Goal: Information Seeking & Learning: Compare options

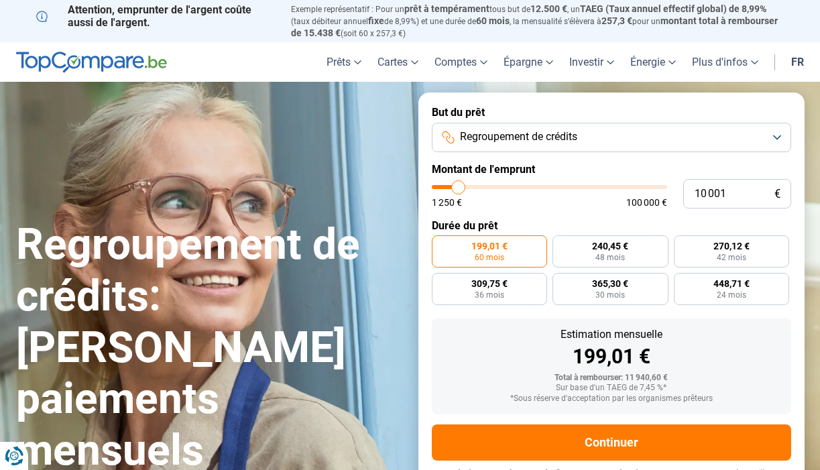
type input "36 000"
type input "36000"
click at [516, 188] on input "range" at bounding box center [549, 187] width 235 height 4
radio input "false"
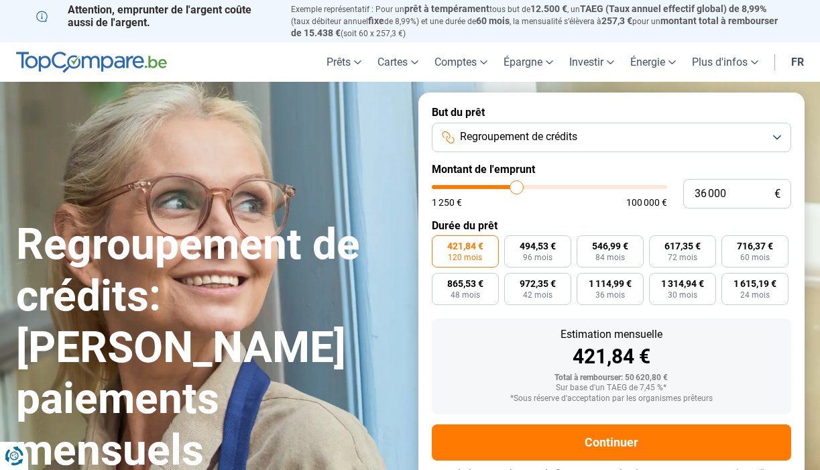
scroll to position [19, 0]
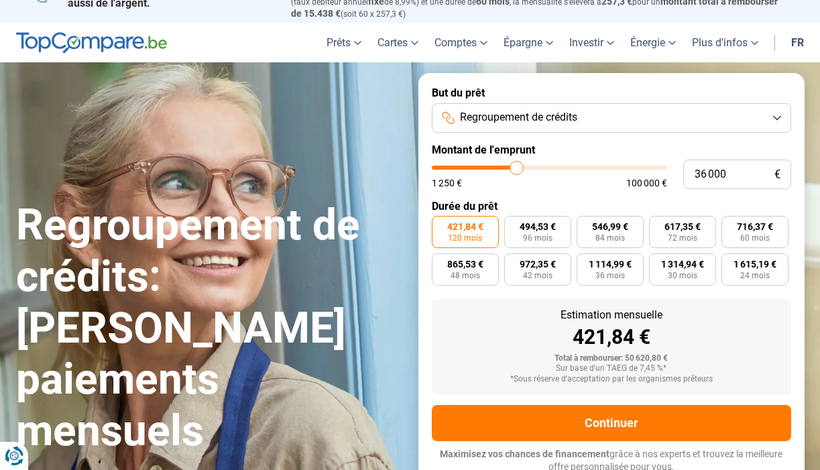
type input "41 000"
type input "41000"
click at [528, 167] on input "range" at bounding box center [549, 168] width 235 height 4
click at [520, 167] on input "range" at bounding box center [549, 168] width 235 height 4
type input "39 750"
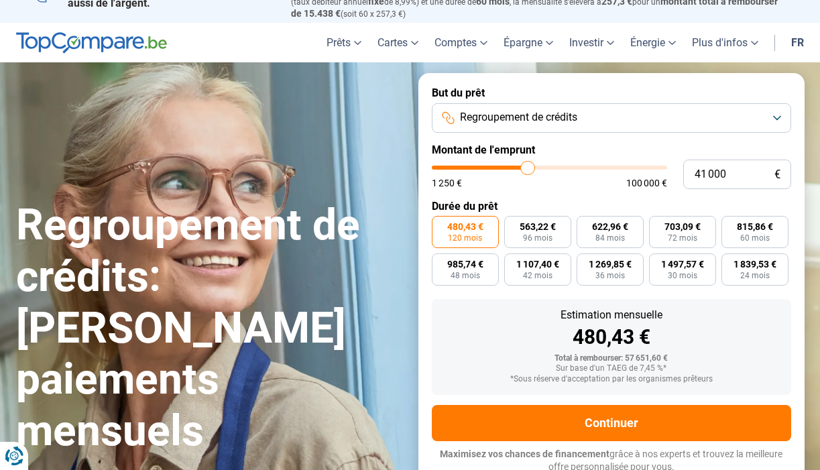
type input "39750"
type input "39 500"
type input "39500"
type input "39 750"
type input "39750"
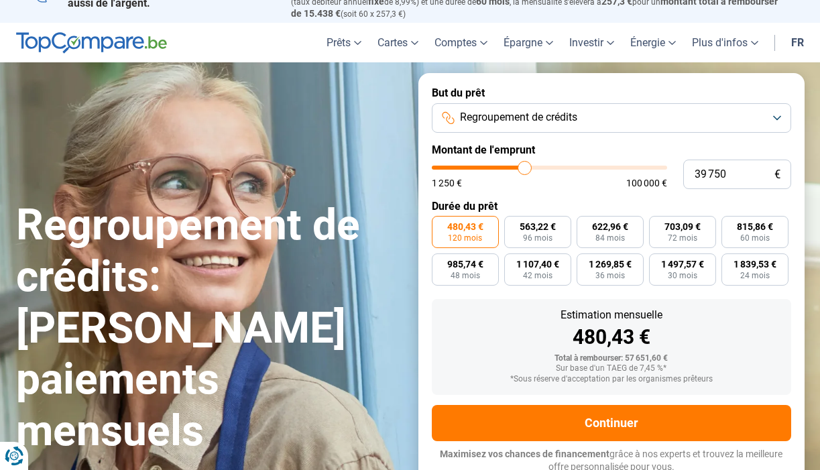
type input "39 500"
type input "39500"
type input "39 250"
type input "39250"
type input "38 500"
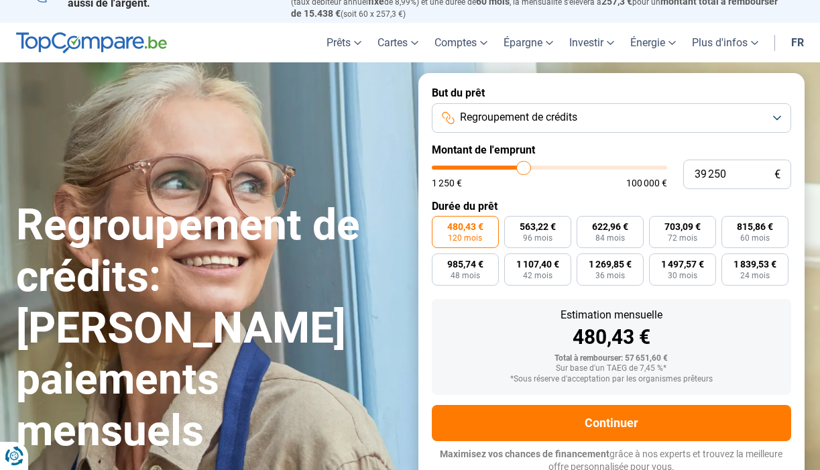
type input "38500"
type input "38 250"
type input "38250"
type input "38 000"
type input "38000"
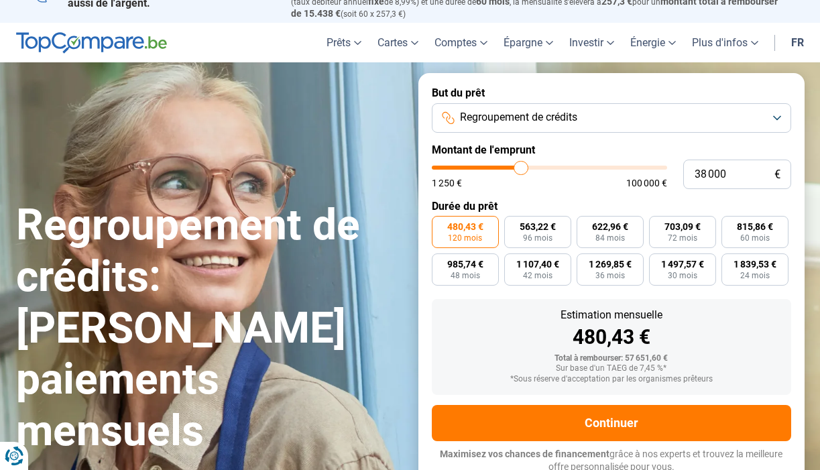
type input "37 750"
type input "37750"
type input "37 000"
type input "37000"
type input "36 500"
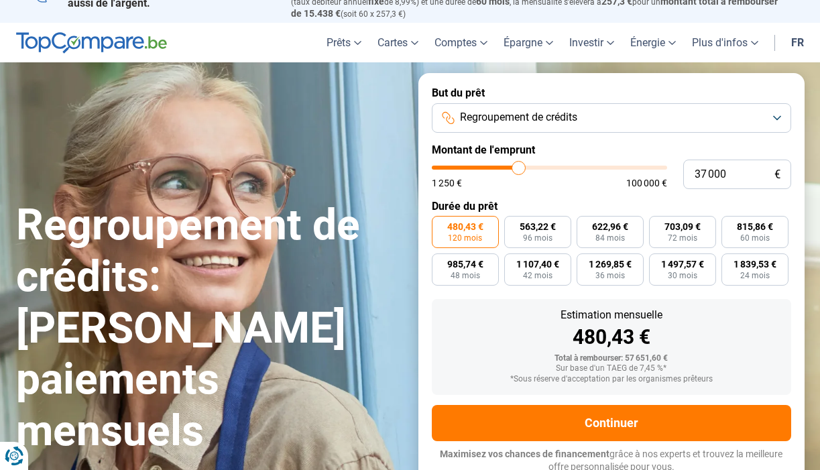
type input "36500"
type input "36 250"
type input "36250"
type input "35 750"
type input "35750"
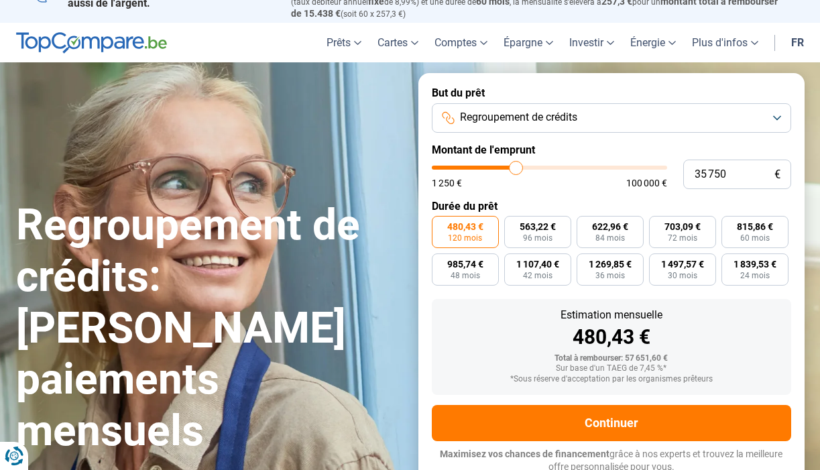
type input "35 250"
type input "35250"
type input "35 000"
type input "35000"
type input "34 750"
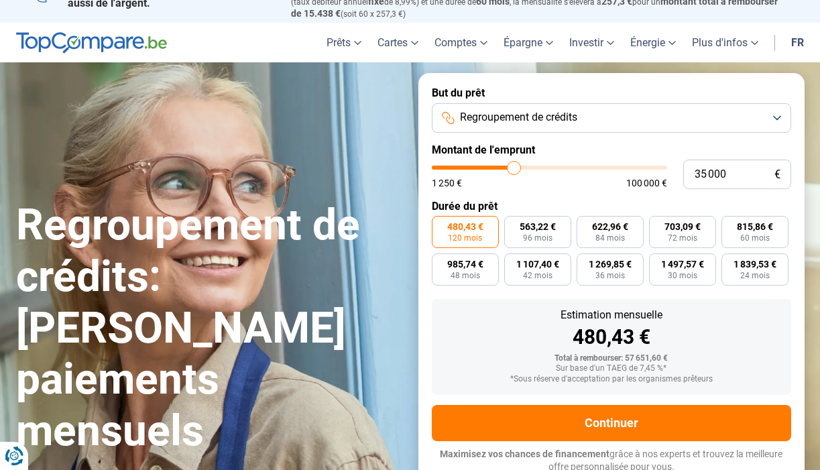
type input "34750"
type input "35 000"
type input "35000"
type input "35 250"
type input "35250"
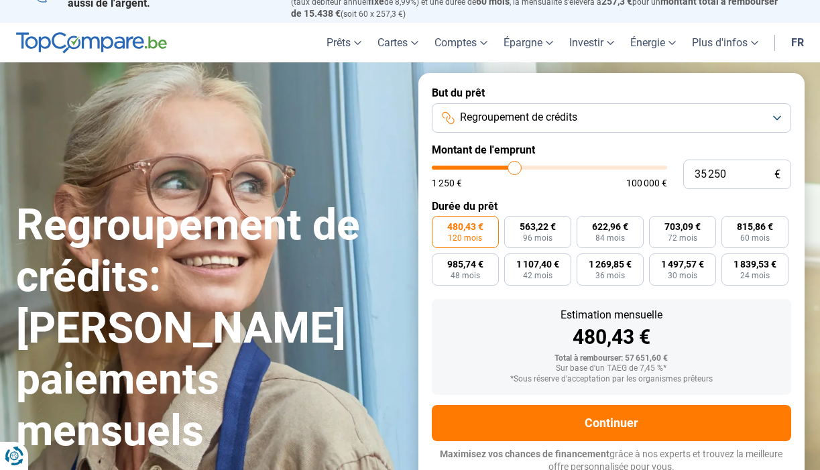
type input "35 500"
type input "35500"
type input "35 750"
drag, startPoint x: 525, startPoint y: 166, endPoint x: 516, endPoint y: 166, distance: 8.7
type input "35750"
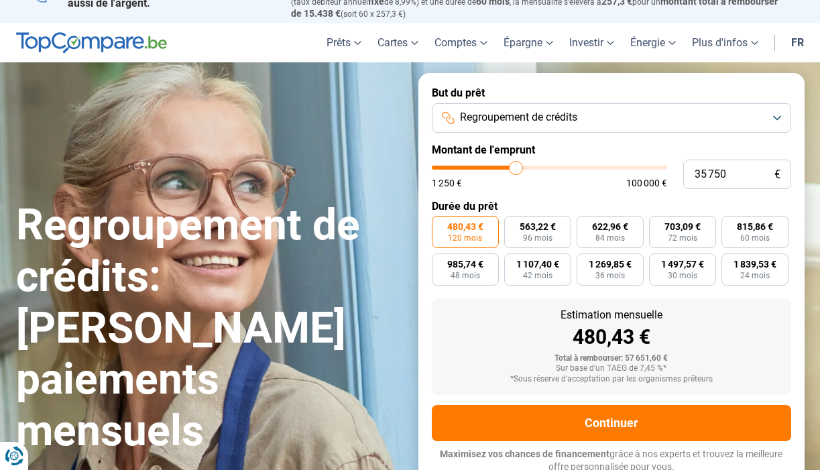
click at [516, 166] on input "range" at bounding box center [549, 168] width 235 height 4
type input "36 250"
type input "36250"
type input "36 500"
type input "36500"
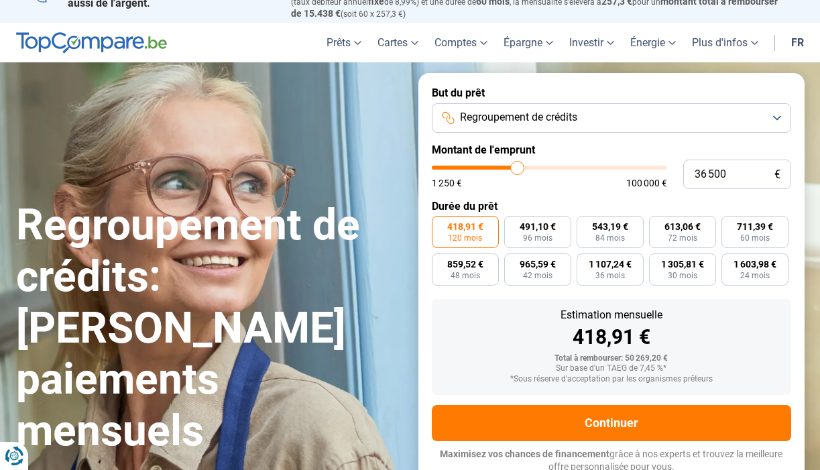
type input "36 750"
type input "36750"
type input "37 000"
type input "37000"
type input "37 250"
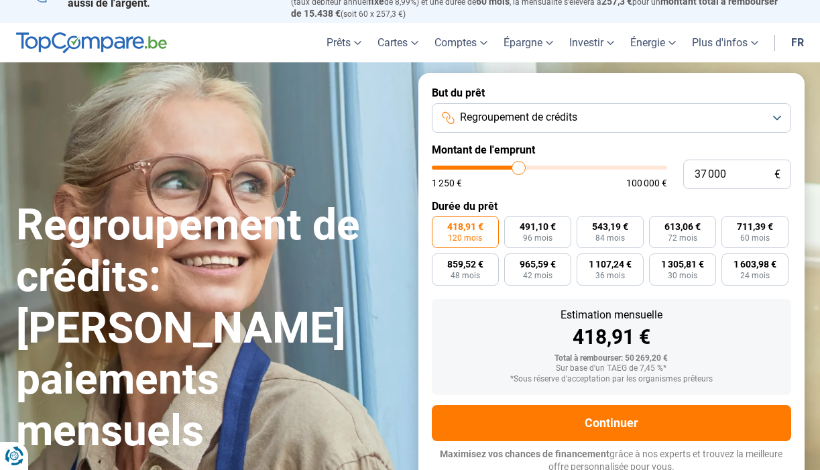
type input "37250"
type input "37 000"
type input "37000"
type input "36 750"
type input "36750"
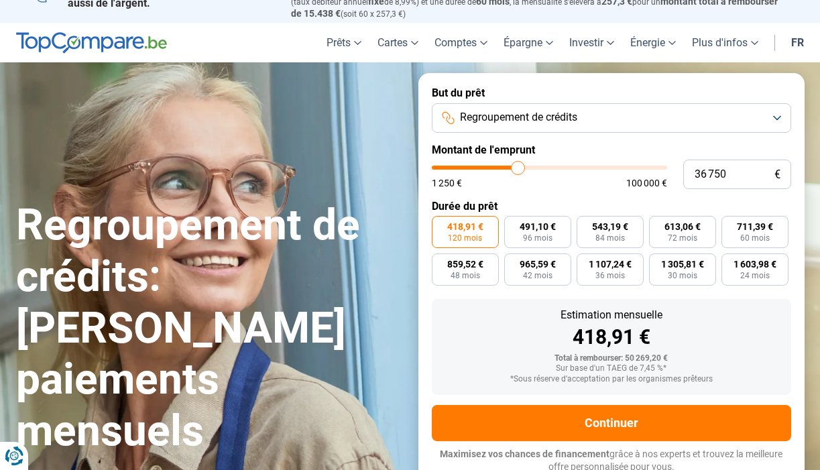
type input "36 500"
type input "36500"
type input "36 250"
type input "36250"
type input "35 750"
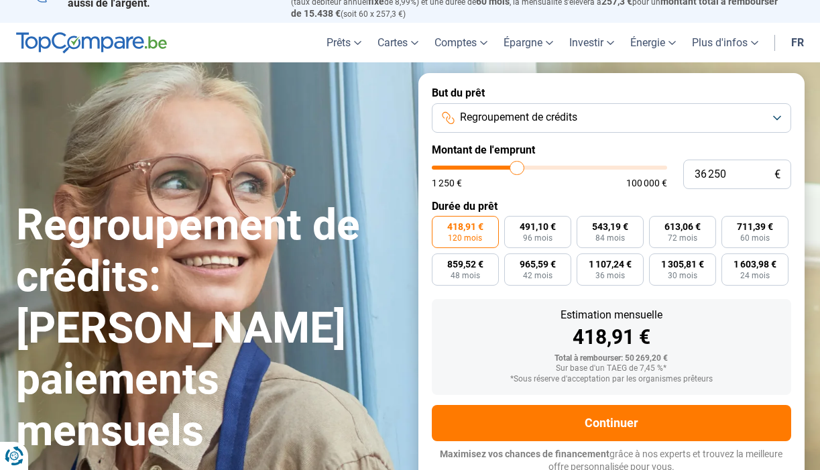
type input "35750"
type input "35 500"
type input "35500"
type input "35 250"
type input "35250"
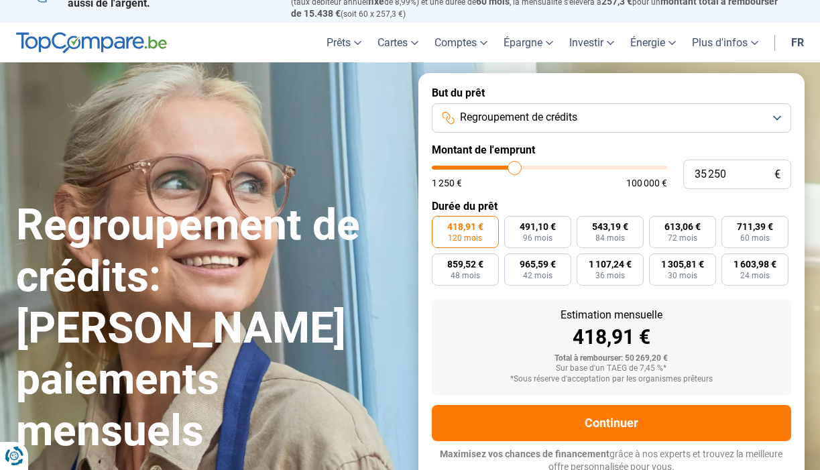
type input "35 500"
type input "35500"
type input "35 750"
type input "35750"
type input "36 250"
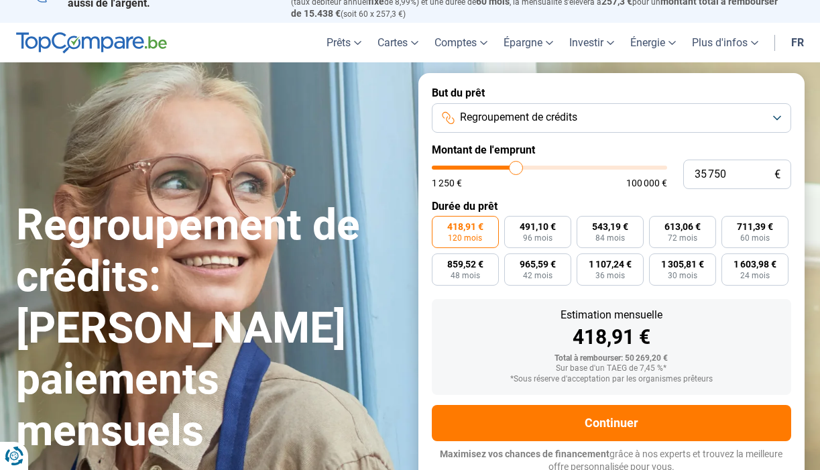
type input "36250"
type input "36 500"
type input "36500"
type input "36 250"
type input "36250"
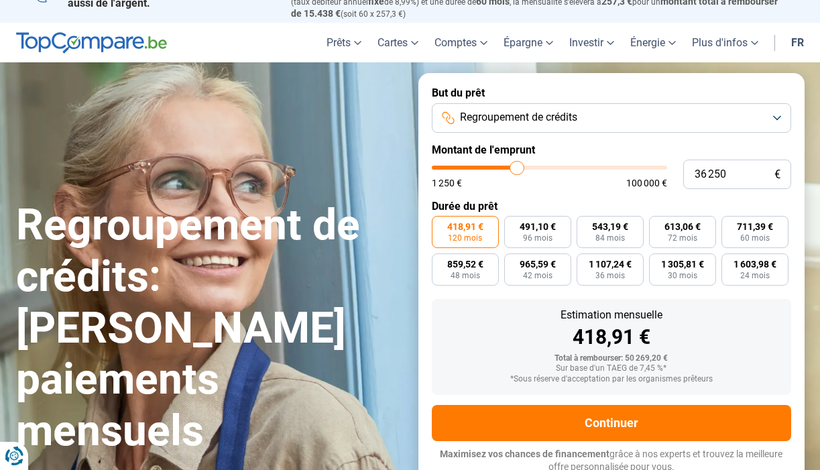
type input "35 750"
type input "35750"
type input "36 250"
type input "36250"
type input "36 500"
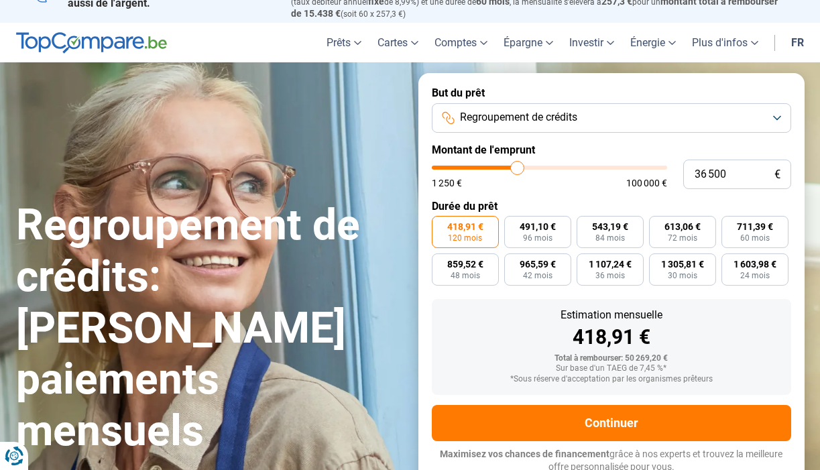
type input "36500"
click at [518, 167] on input "range" at bounding box center [549, 168] width 235 height 4
type input "36 250"
type input "36250"
type input "35 750"
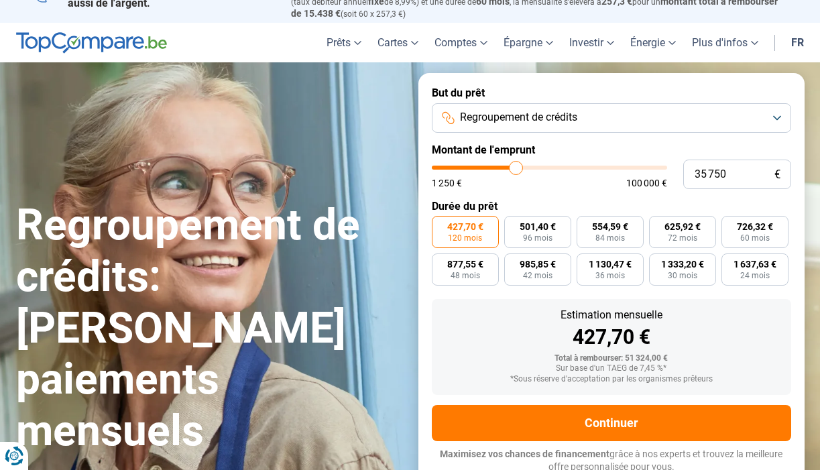
type input "35750"
click at [516, 168] on input "range" at bounding box center [549, 168] width 235 height 4
click at [705, 173] on input "35 750" at bounding box center [737, 174] width 108 height 29
type input "3 750"
type input "3750"
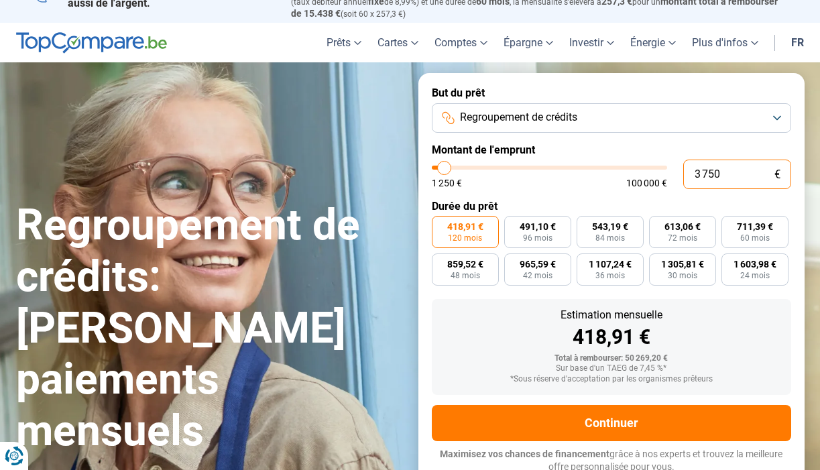
type input "36 750"
type input "36750"
click at [720, 172] on input "36 750" at bounding box center [737, 174] width 108 height 29
type input "3 670"
type input "3750"
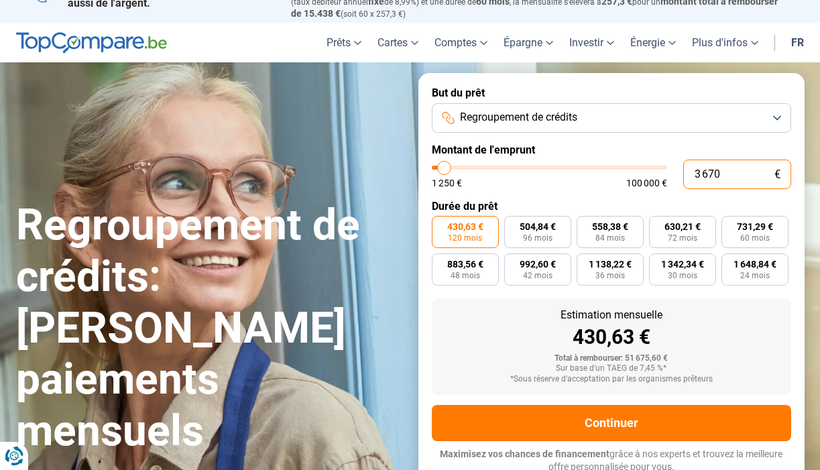
type input "367"
type input "1250"
type input "3 670"
type input "3750"
type input "36 700"
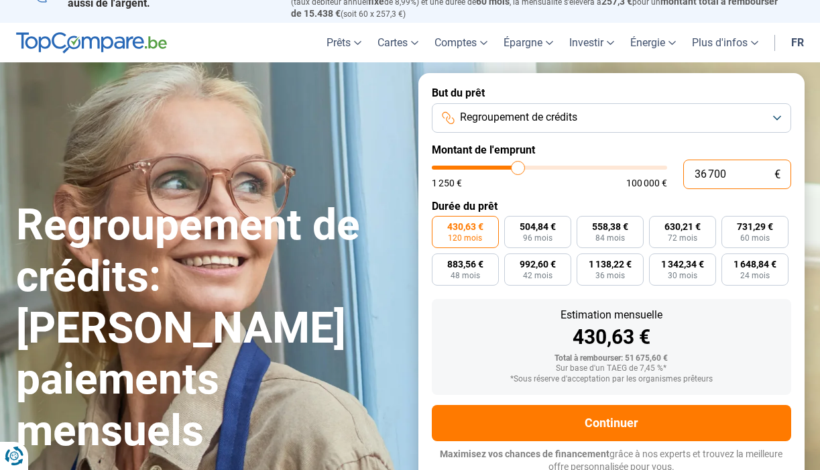
type input "36750"
click at [707, 174] on input "36 700" at bounding box center [737, 174] width 108 height 29
type input "3 700"
type input "3750"
type input "35 700"
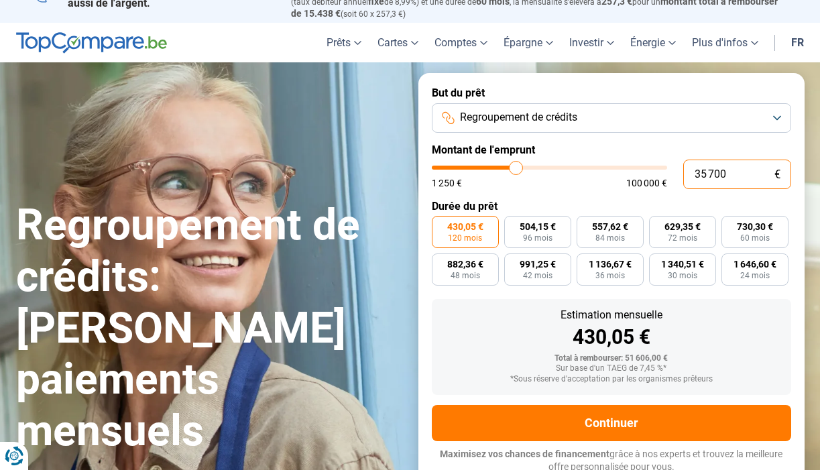
type input "35750"
click at [728, 172] on input "35 700" at bounding box center [737, 174] width 108 height 29
type input "3 570"
type input "3500"
type input "357"
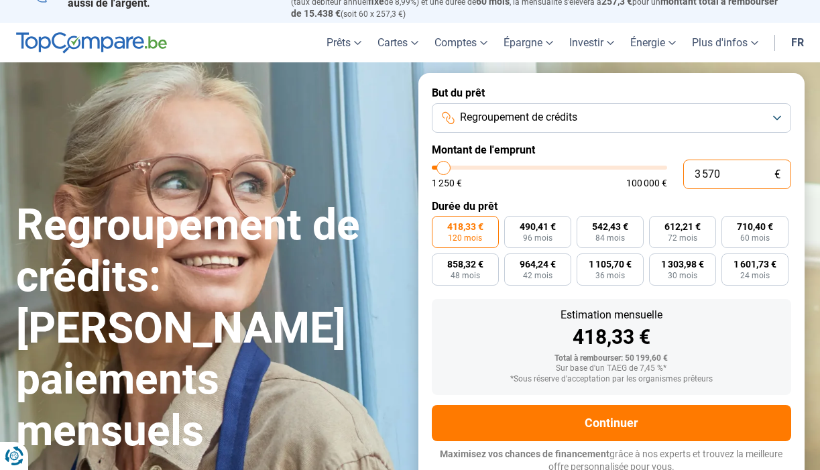
type input "1250"
type input "35"
type input "1250"
type input "1 250"
type input "1250"
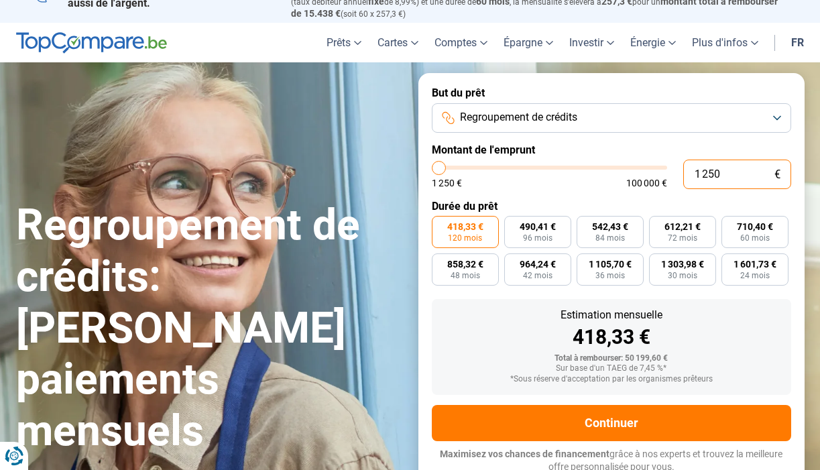
radio input "true"
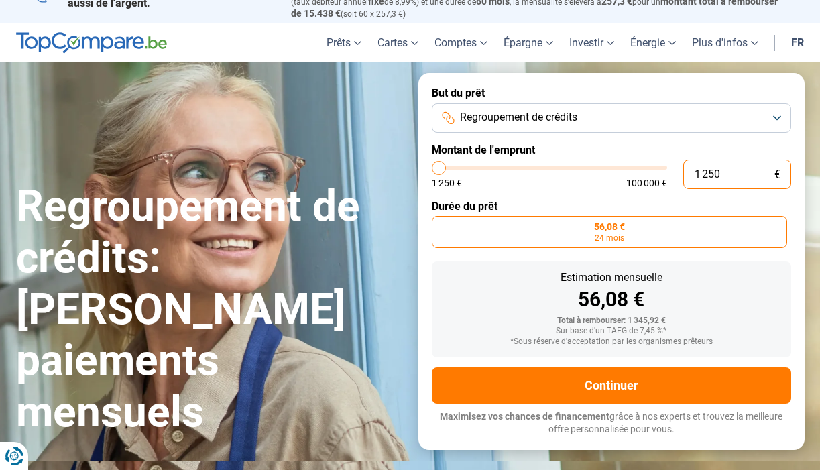
scroll to position [0, 0]
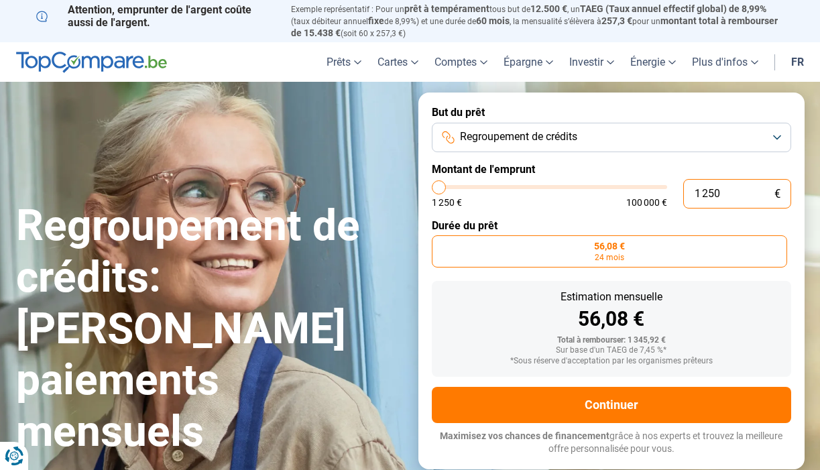
type input "12 500"
type input "12500"
type input "125 008"
type input "100000"
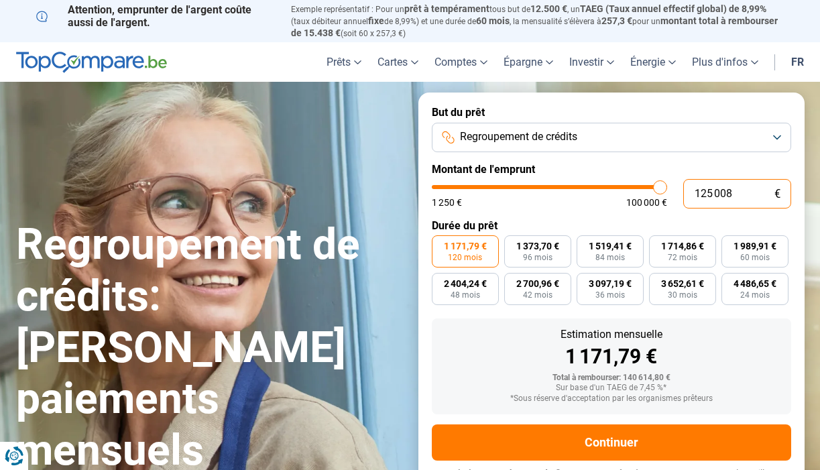
type input "100 000"
type input "100000"
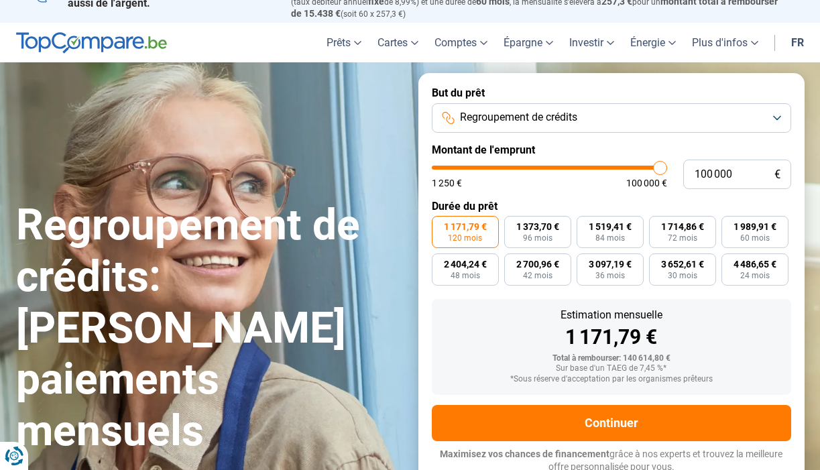
type input "40 000"
type input "40000"
click at [526, 166] on input "range" at bounding box center [549, 168] width 235 height 4
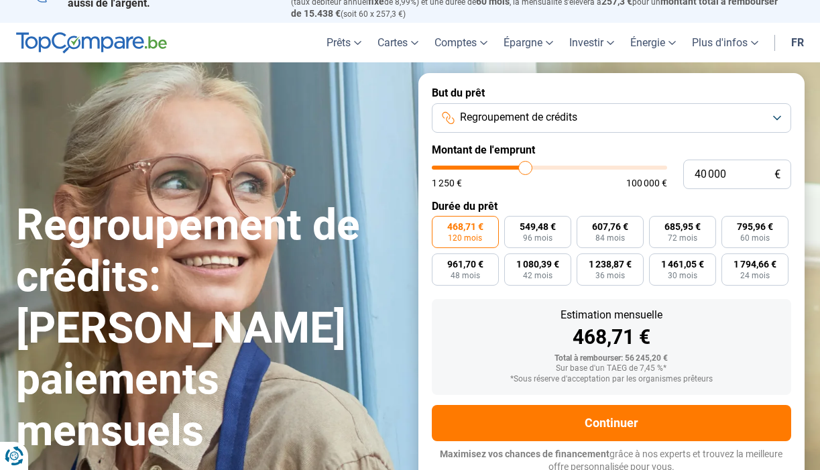
type input "27 500"
type input "27500"
type input "27 250"
type input "27250"
click at [497, 167] on input "range" at bounding box center [549, 168] width 235 height 4
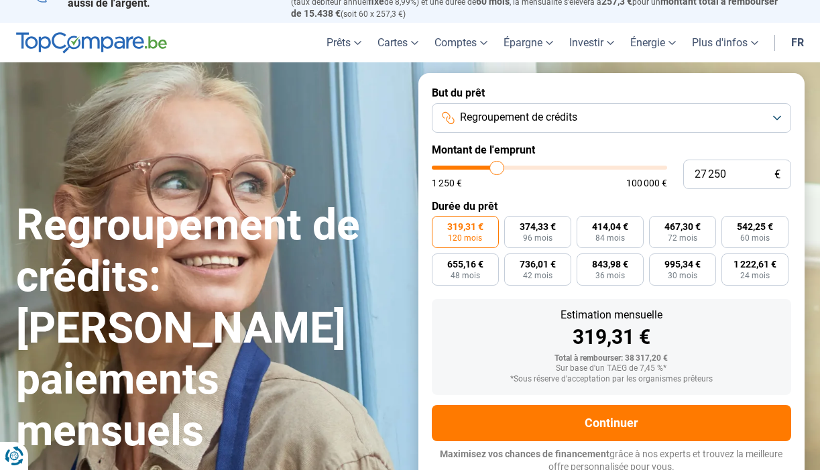
type input "49 750"
type input "49750"
type input "50 000"
type input "50000"
click at [548, 166] on input "range" at bounding box center [549, 168] width 235 height 4
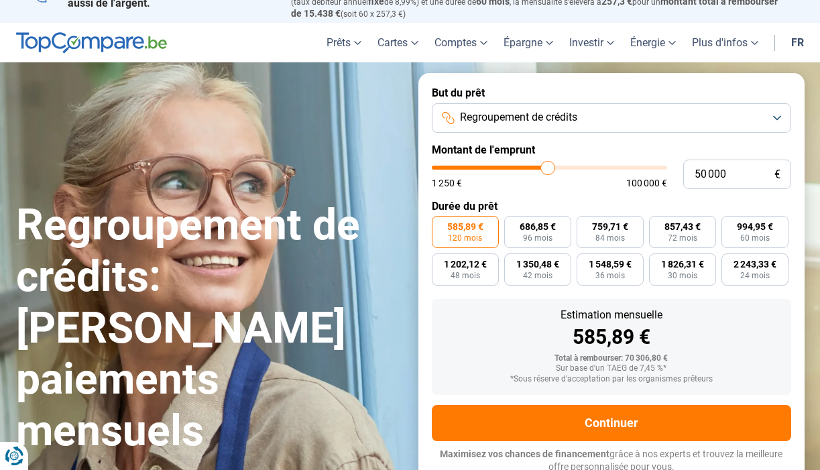
type input "31 250"
type input "31250"
click at [505, 167] on input "range" at bounding box center [549, 168] width 235 height 4
type input "39 750"
type input "39750"
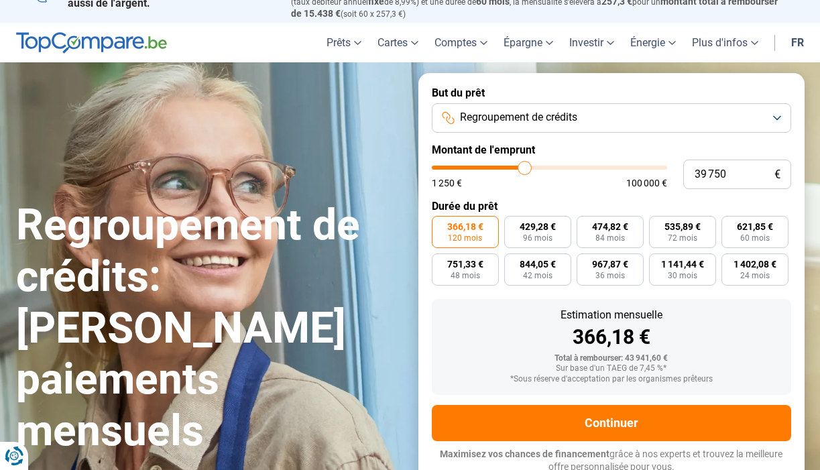
click at [525, 166] on input "range" at bounding box center [549, 168] width 235 height 4
click at [518, 166] on input "range" at bounding box center [549, 168] width 235 height 4
type input "38 750"
type input "38750"
type input "38 500"
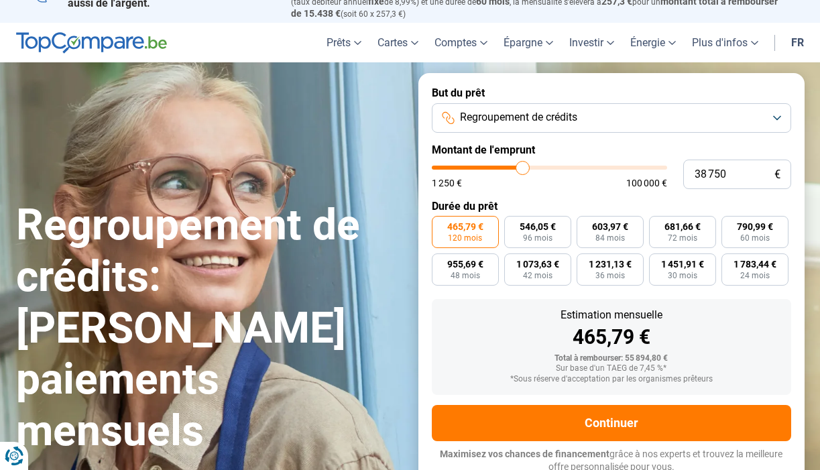
type input "38500"
type input "38 250"
type input "38250"
click at [522, 167] on input "range" at bounding box center [549, 168] width 235 height 4
type input "38 000"
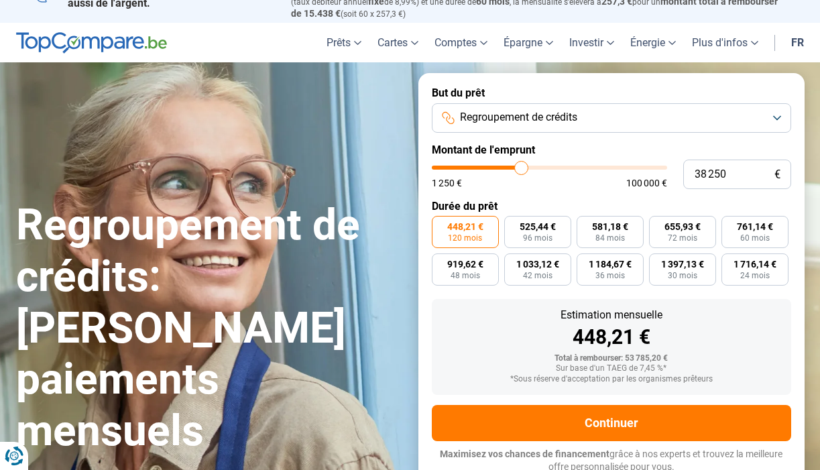
type input "38000"
type input "37 750"
type input "37750"
type input "37 250"
type input "37250"
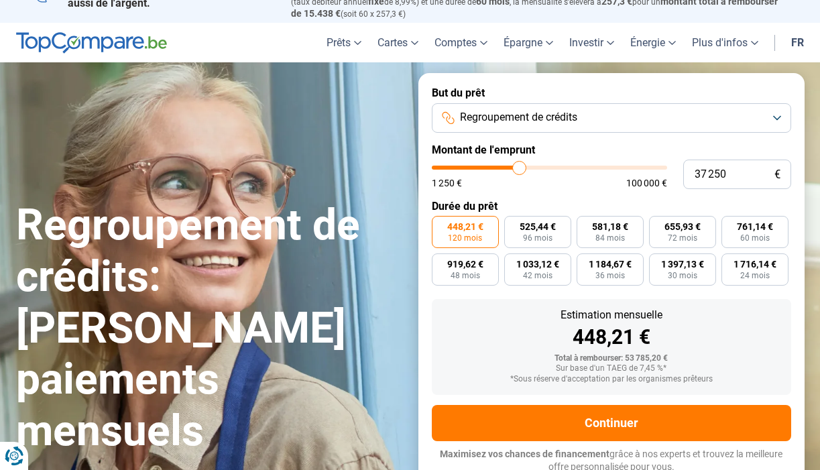
type input "37 000"
type input "37000"
type input "36 750"
type input "36750"
type input "36 500"
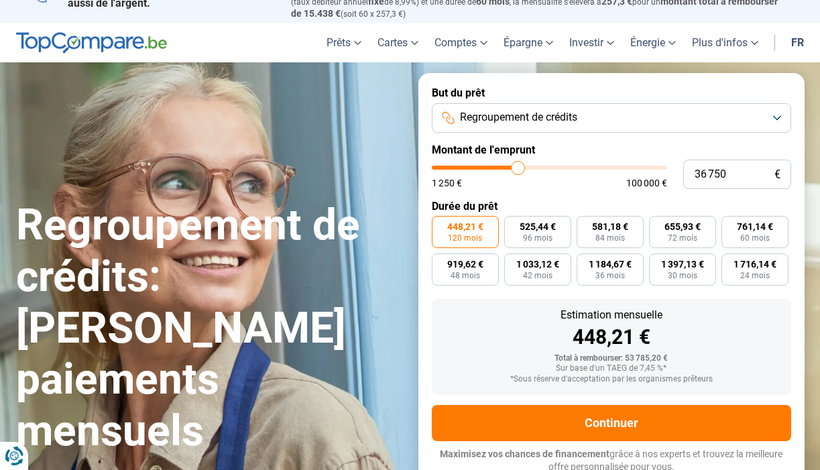
type input "36500"
type input "36 250"
type input "36250"
type input "35 750"
type input "35750"
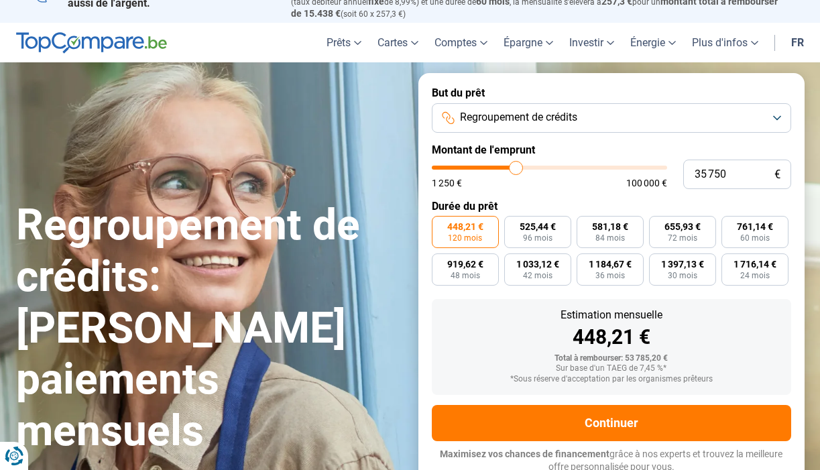
type input "35 500"
type input "35500"
type input "35 250"
type input "35250"
type input "35 000"
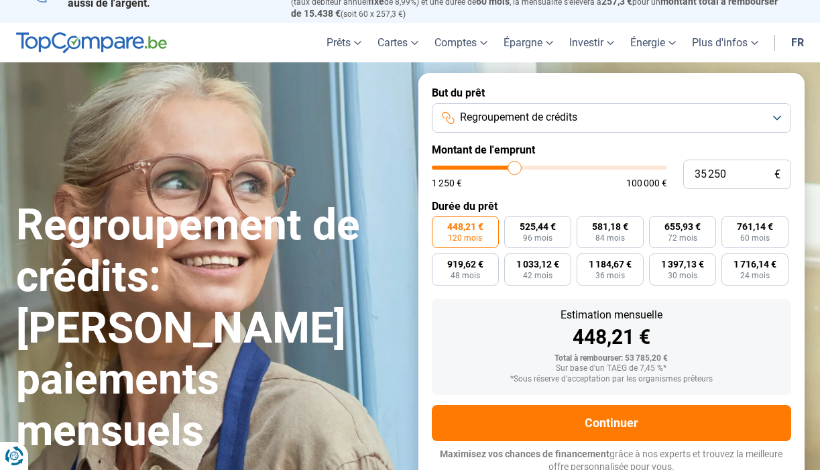
type input "35000"
type input "34 750"
type input "34750"
type input "35 000"
type input "35000"
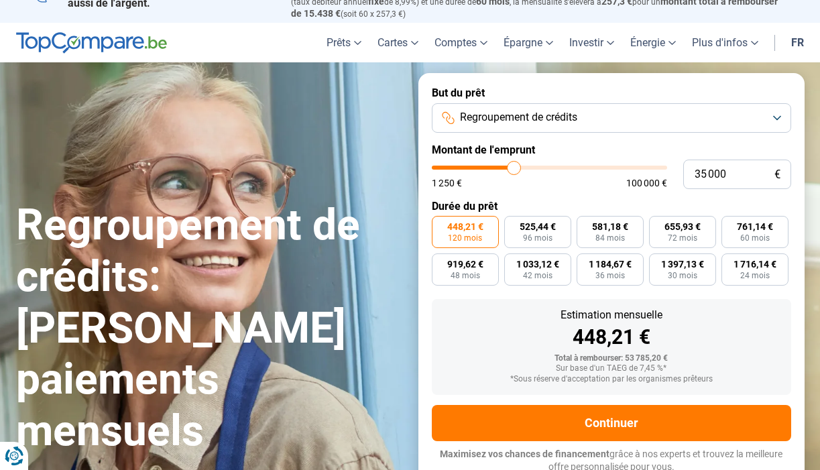
type input "35 250"
type input "35250"
type input "35 500"
type input "35500"
type input "35 750"
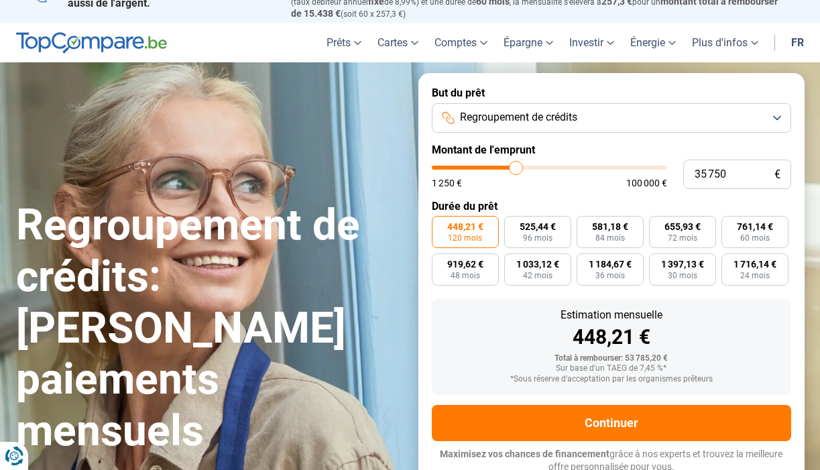
type input "35750"
click at [516, 168] on input "range" at bounding box center [549, 168] width 235 height 4
type input "35 500"
type input "35500"
type input "35 250"
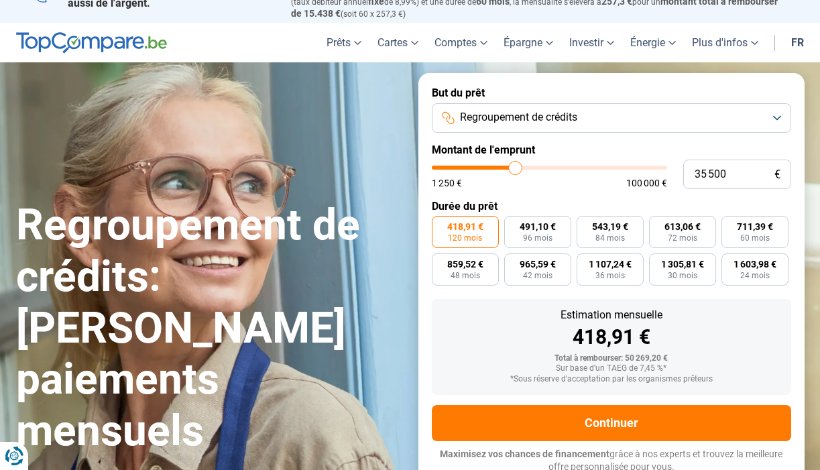
type input "35250"
type input "35 000"
type input "35000"
click at [514, 166] on input "range" at bounding box center [549, 168] width 235 height 4
type input "34 000"
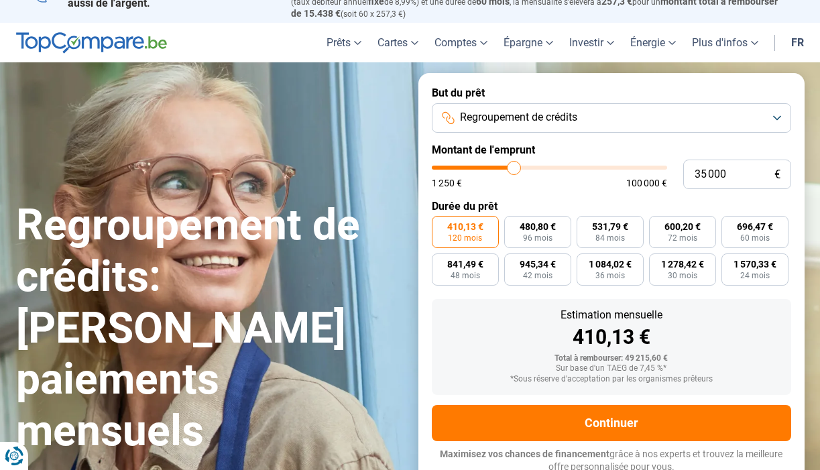
type input "34000"
type input "34 250"
type input "34250"
type input "34 750"
type input "34750"
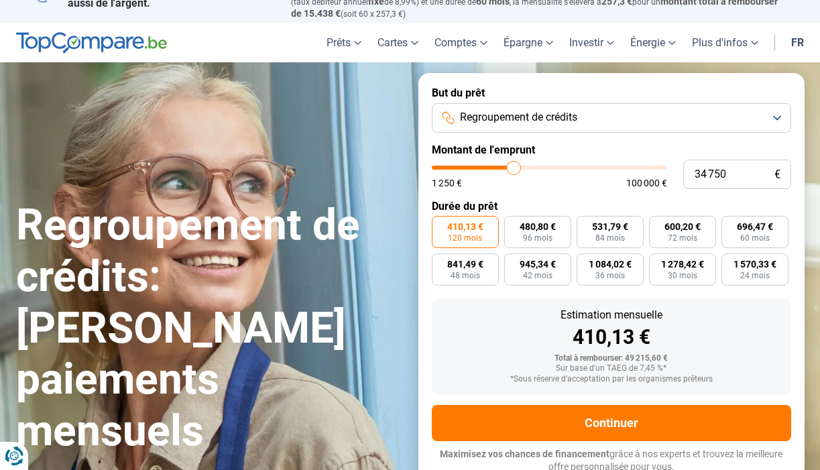
type input "35 000"
type input "35000"
type input "35 250"
type input "35250"
type input "35 500"
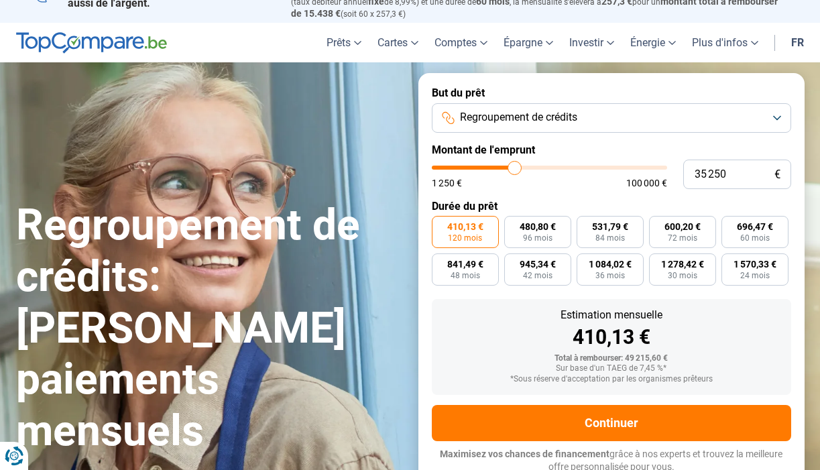
type input "35500"
type input "35 750"
type input "35750"
type input "36 250"
type input "36250"
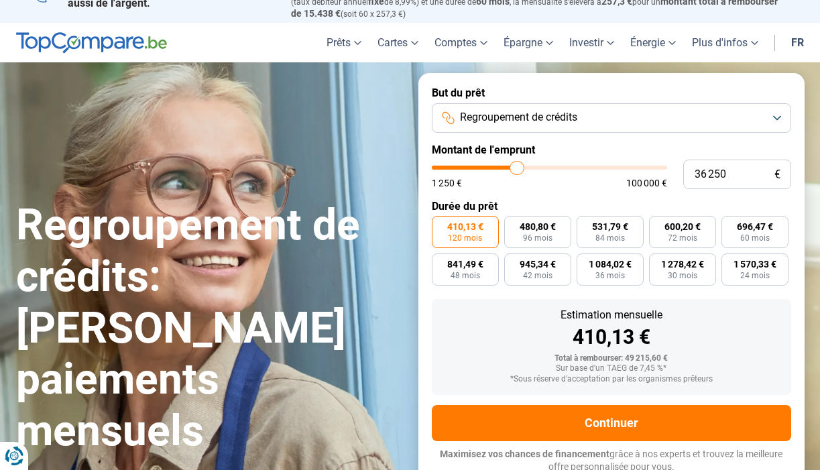
type input "36 500"
type input "36500"
type input "36 750"
type input "36750"
type input "37 000"
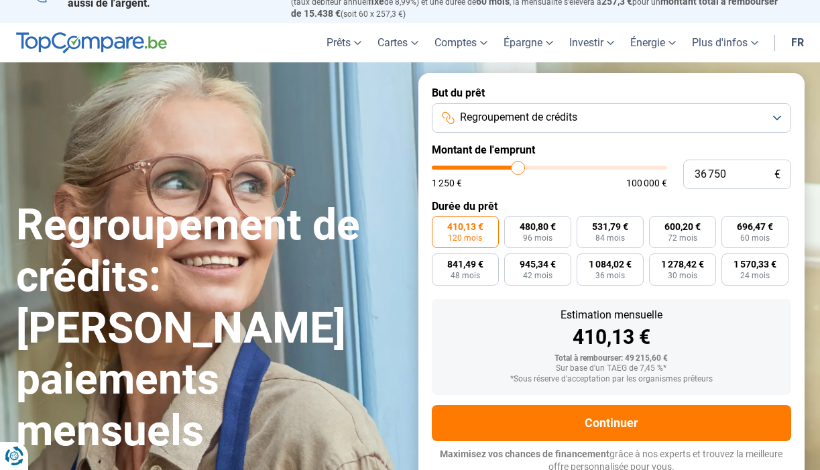
type input "37000"
drag, startPoint x: 511, startPoint y: 166, endPoint x: 526, endPoint y: 166, distance: 14.1
click at [526, 166] on input "range" at bounding box center [549, 168] width 235 height 4
click at [771, 115] on button "Regroupement de crédits" at bounding box center [611, 117] width 359 height 29
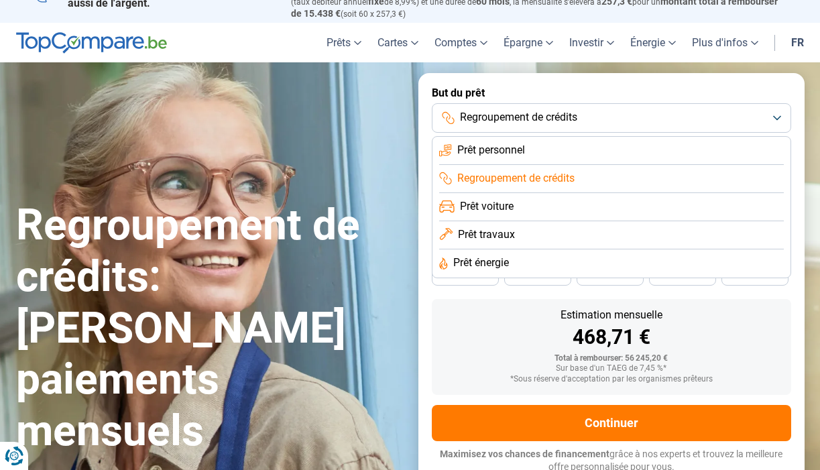
click at [682, 165] on li "Prêt personnel" at bounding box center [611, 179] width 345 height 28
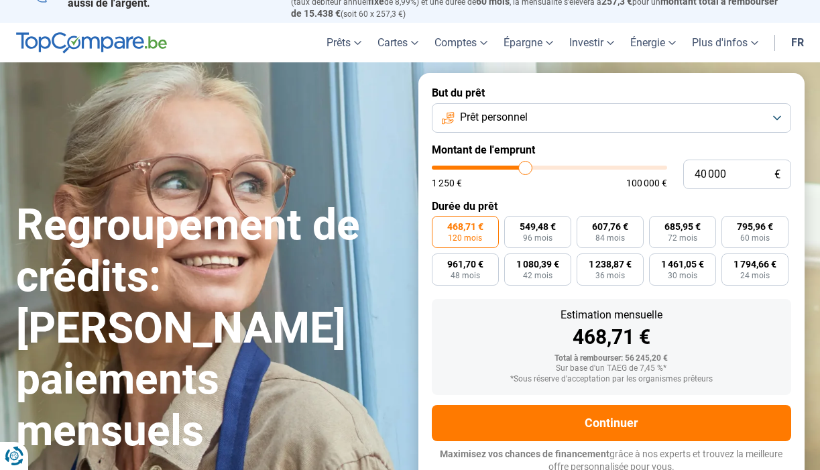
click at [776, 117] on button "Prêt personnel" at bounding box center [611, 117] width 359 height 29
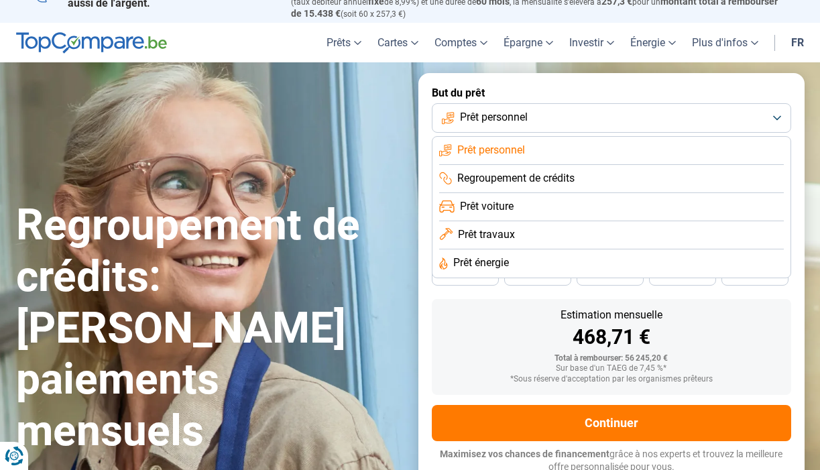
click at [727, 221] on li "Prêt voiture" at bounding box center [611, 235] width 345 height 28
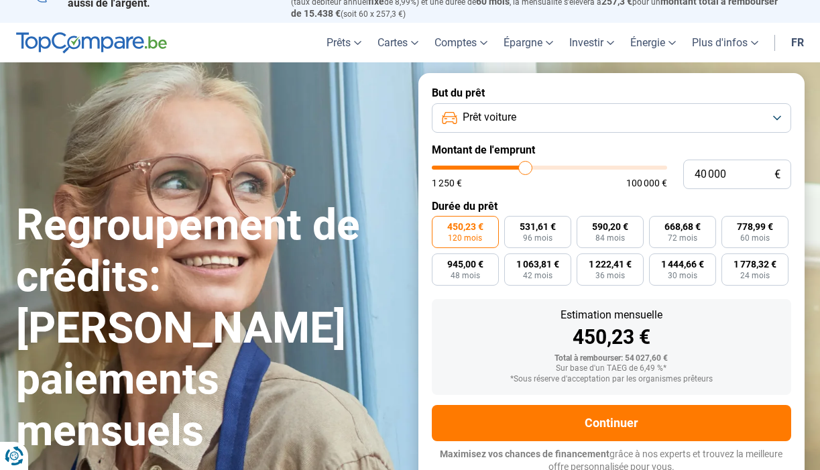
click at [778, 113] on button "Prêt voiture" at bounding box center [611, 117] width 359 height 29
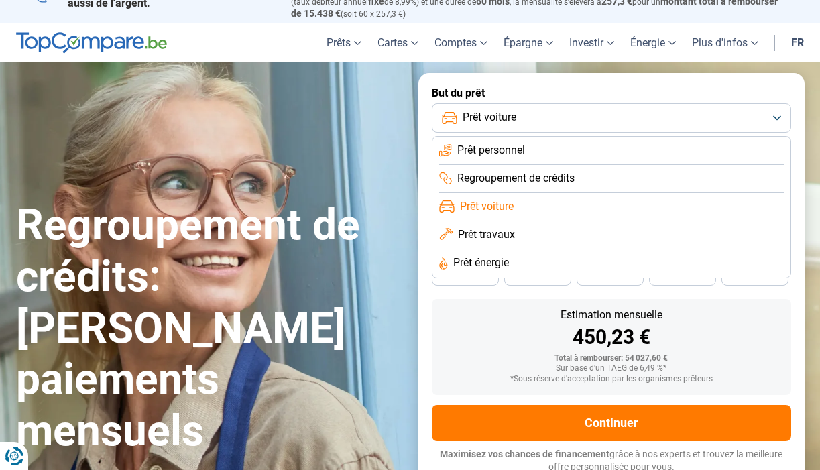
click at [747, 193] on li "Regroupement de crédits" at bounding box center [611, 207] width 345 height 28
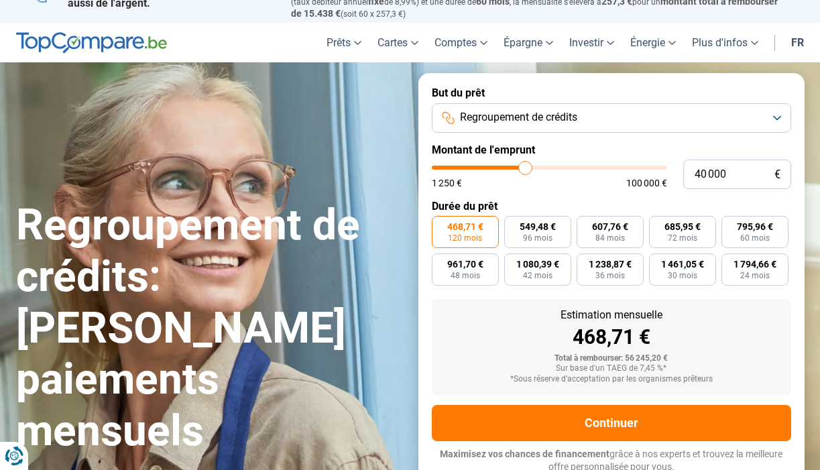
click at [779, 118] on button "Regroupement de crédits" at bounding box center [611, 117] width 359 height 29
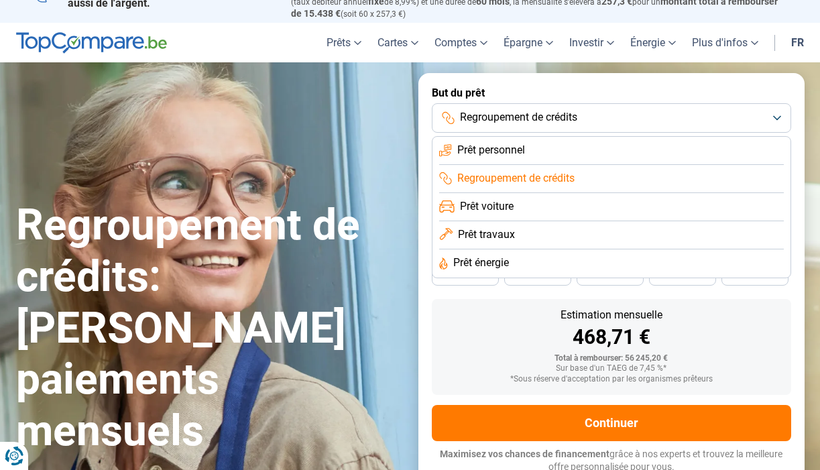
click at [741, 249] on li "Prêt travaux" at bounding box center [611, 263] width 345 height 28
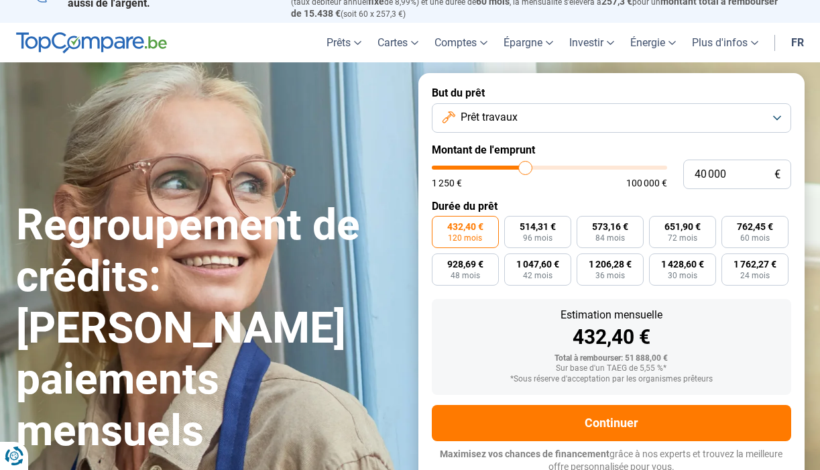
click at [777, 114] on button "Prêt travaux" at bounding box center [611, 117] width 359 height 29
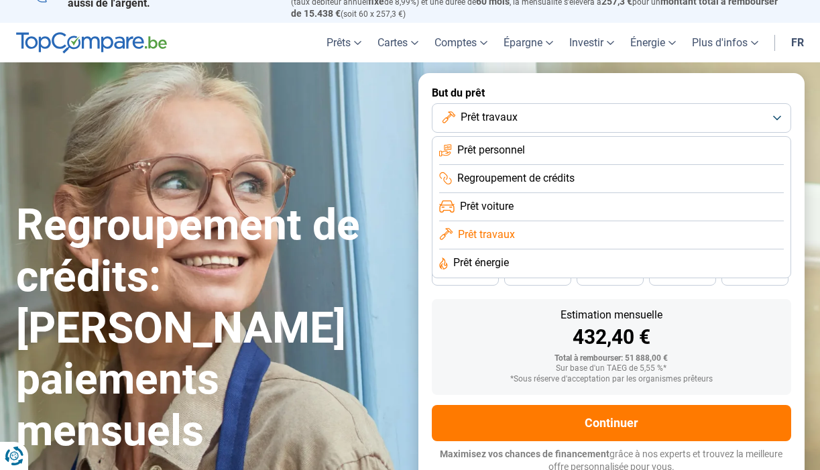
click at [728, 259] on li "Prêt énergie" at bounding box center [611, 263] width 345 height 28
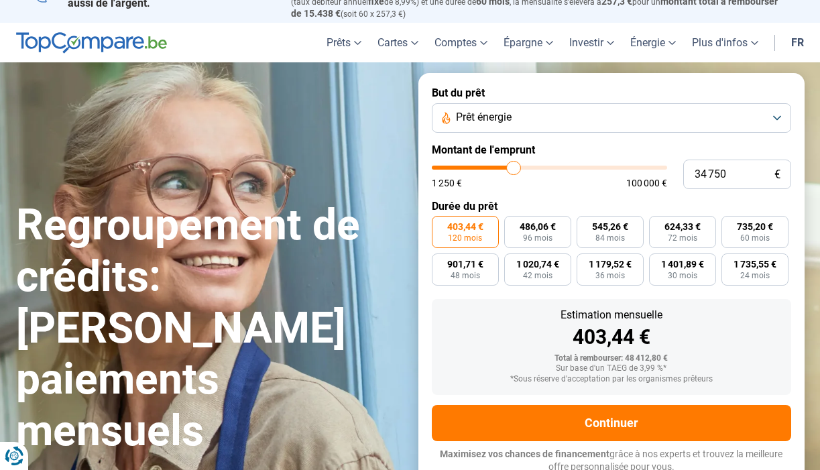
click at [513, 166] on input "range" at bounding box center [549, 168] width 235 height 4
click at [516, 166] on input "range" at bounding box center [549, 168] width 235 height 4
click at [774, 113] on button "Prêt énergie" at bounding box center [611, 117] width 359 height 29
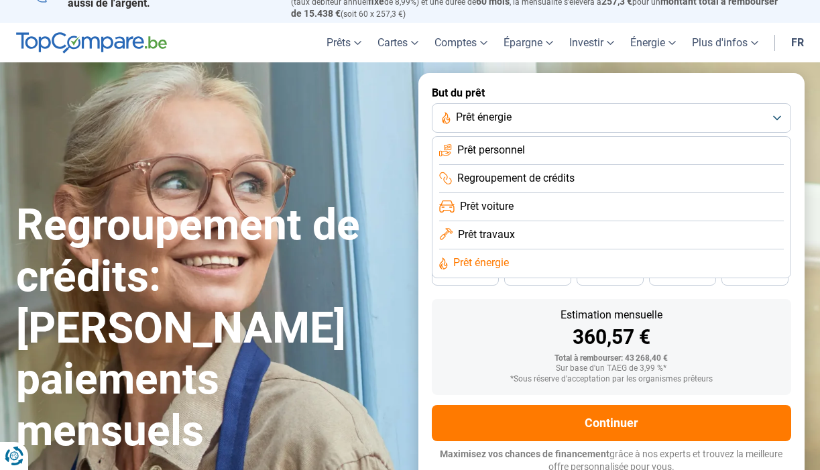
click at [690, 193] on li "Regroupement de crédits" at bounding box center [611, 207] width 345 height 28
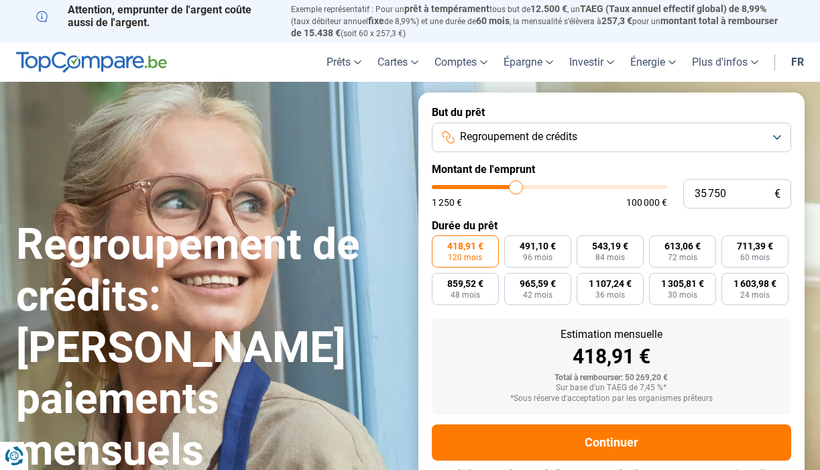
scroll to position [0, 0]
click at [780, 133] on button "Regroupement de crédits" at bounding box center [611, 137] width 359 height 29
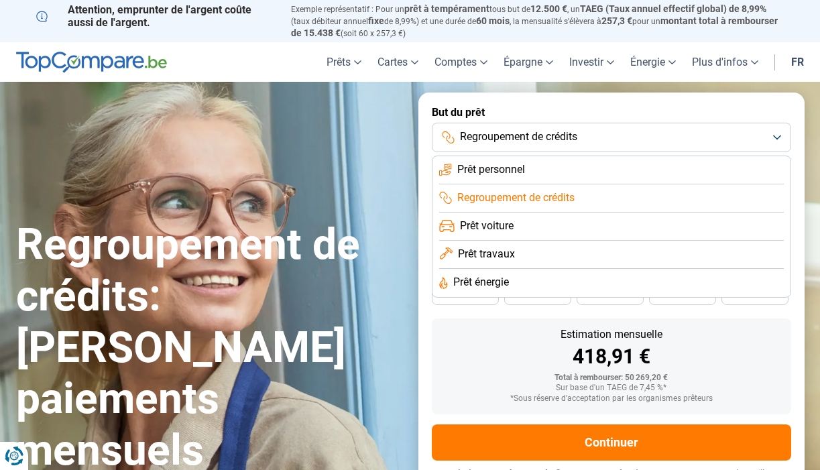
click at [717, 241] on li "Prêt voiture" at bounding box center [611, 255] width 345 height 28
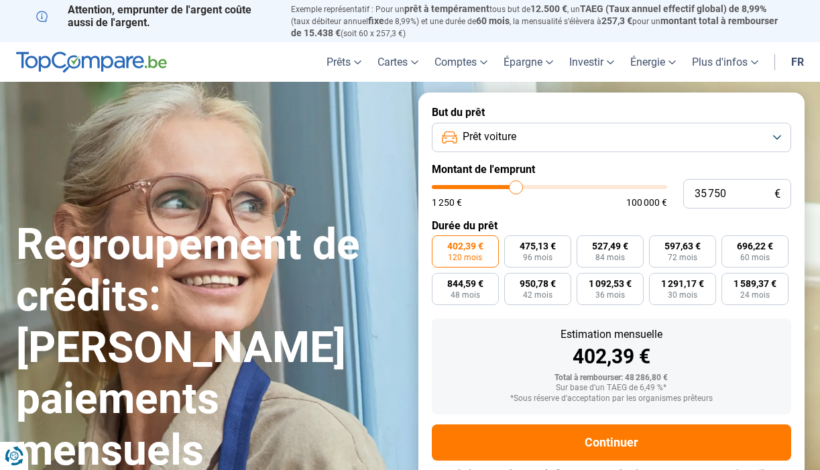
scroll to position [19, 0]
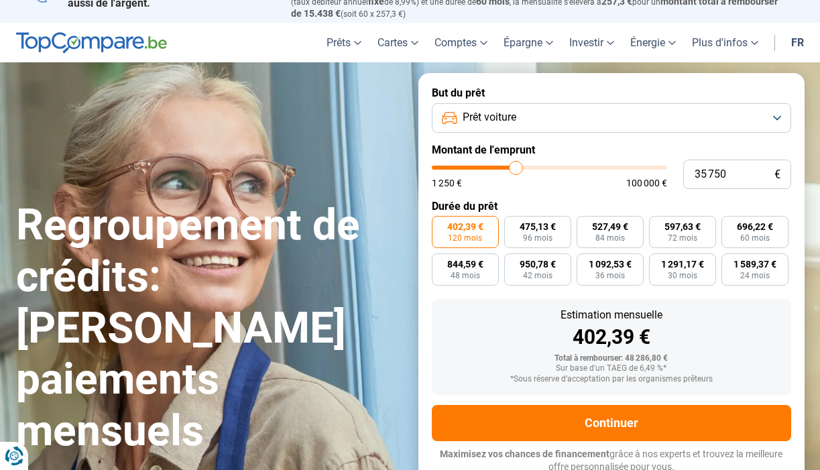
click at [780, 115] on button "Prêt voiture" at bounding box center [611, 117] width 359 height 29
